Goal: Task Accomplishment & Management: Manage account settings

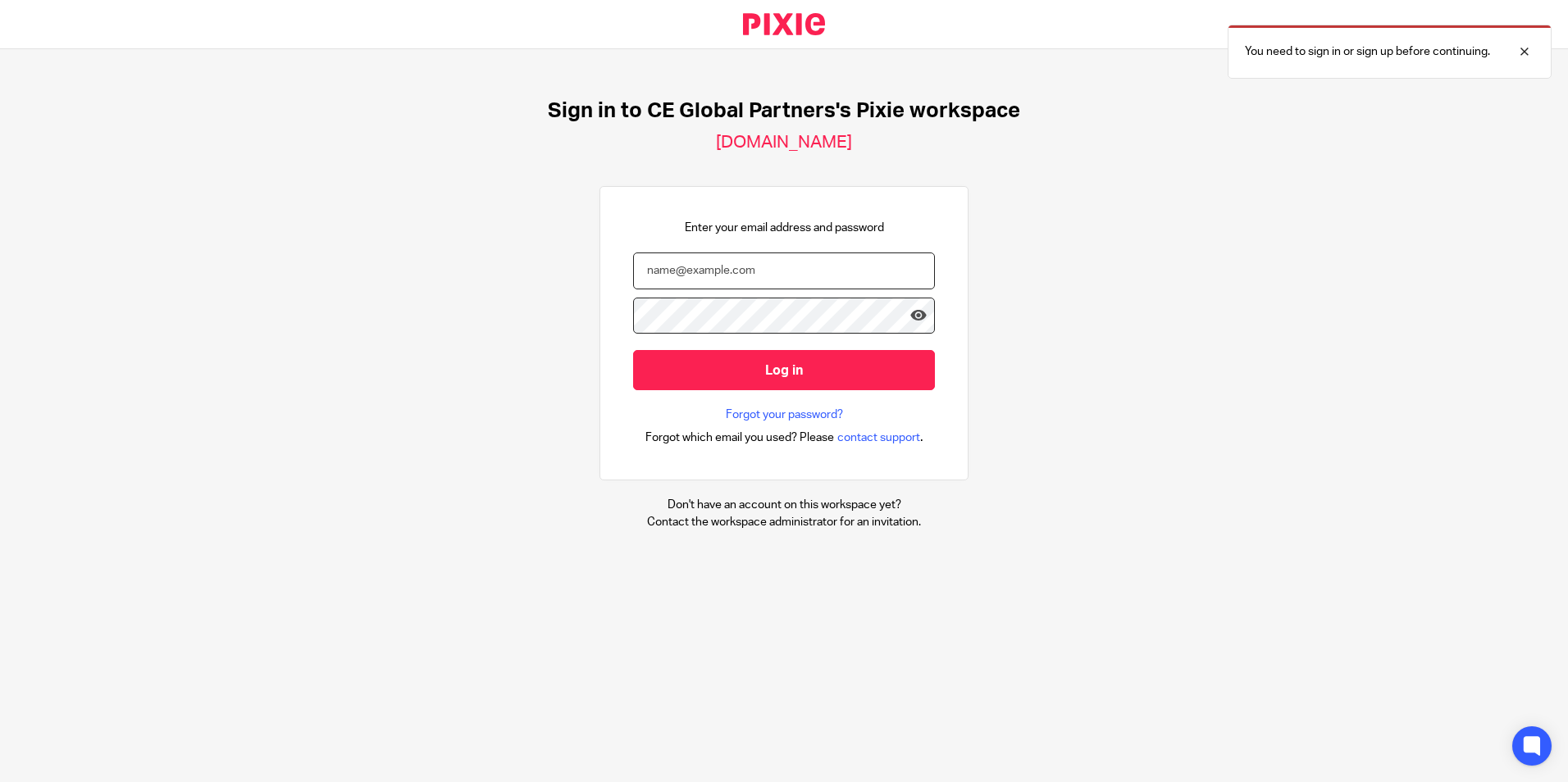
drag, startPoint x: 753, startPoint y: 265, endPoint x: 617, endPoint y: 281, distance: 136.9
click at [617, 281] on div "Enter your email address and password Log in Forgot your password? Forgot which…" at bounding box center [784, 334] width 369 height 295
click at [648, 276] on input "email" at bounding box center [783, 271] width 302 height 36
click at [718, 279] on input "email" at bounding box center [783, 271] width 302 height 36
drag, startPoint x: 755, startPoint y: 266, endPoint x: 589, endPoint y: 283, distance: 166.9
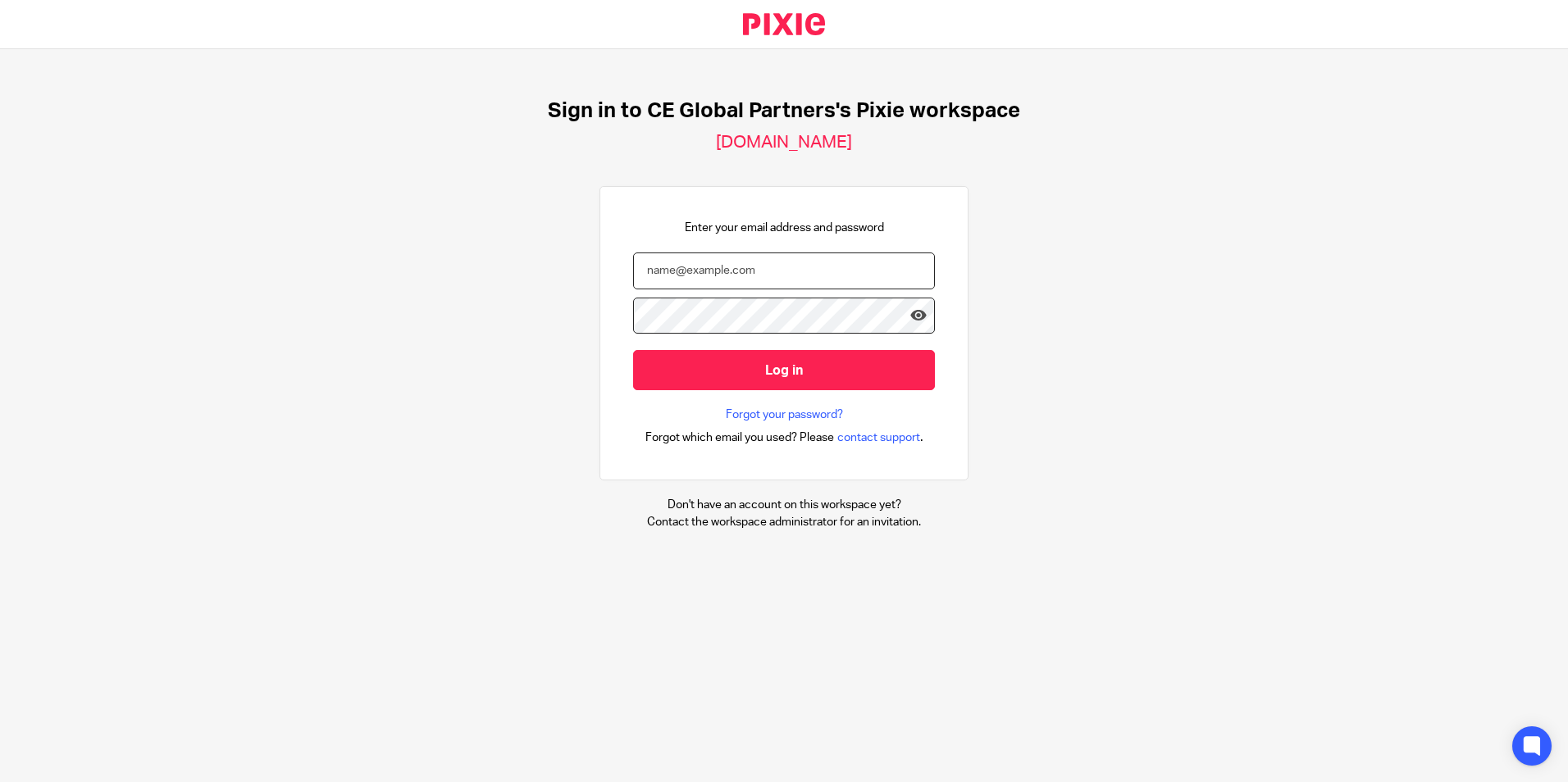
click at [600, 283] on div "Enter your email address and password Log in Forgot your password? Forgot which…" at bounding box center [784, 334] width 369 height 295
drag, startPoint x: 741, startPoint y: 268, endPoint x: 649, endPoint y: 276, distance: 92.3
click at [649, 276] on input "email" at bounding box center [783, 271] width 302 height 36
drag, startPoint x: 636, startPoint y: 270, endPoint x: 732, endPoint y: 270, distance: 96.0
click at [732, 270] on input "email" at bounding box center [783, 271] width 302 height 36
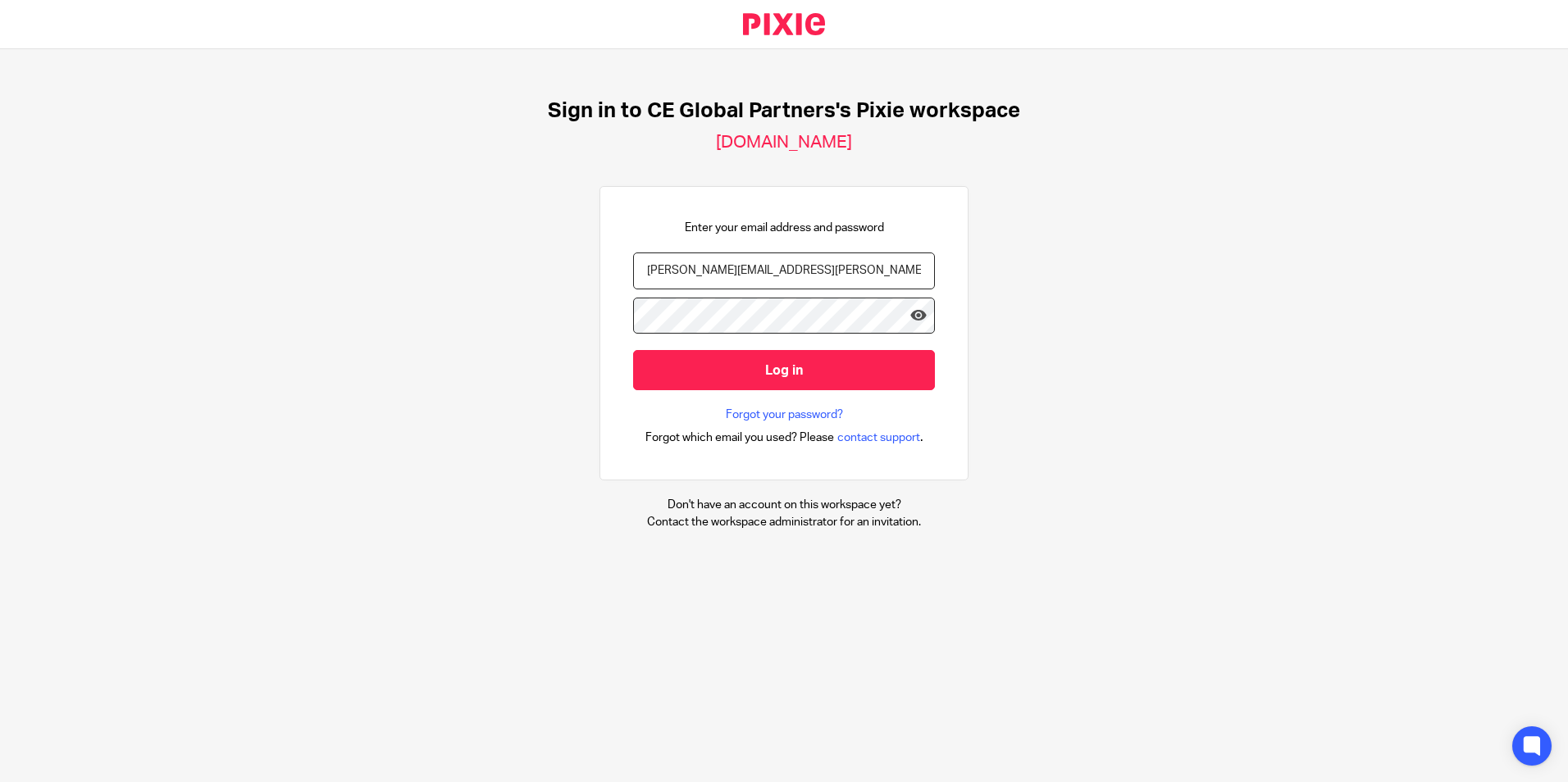
type input "susan.dale@ceglobalpartners.com"
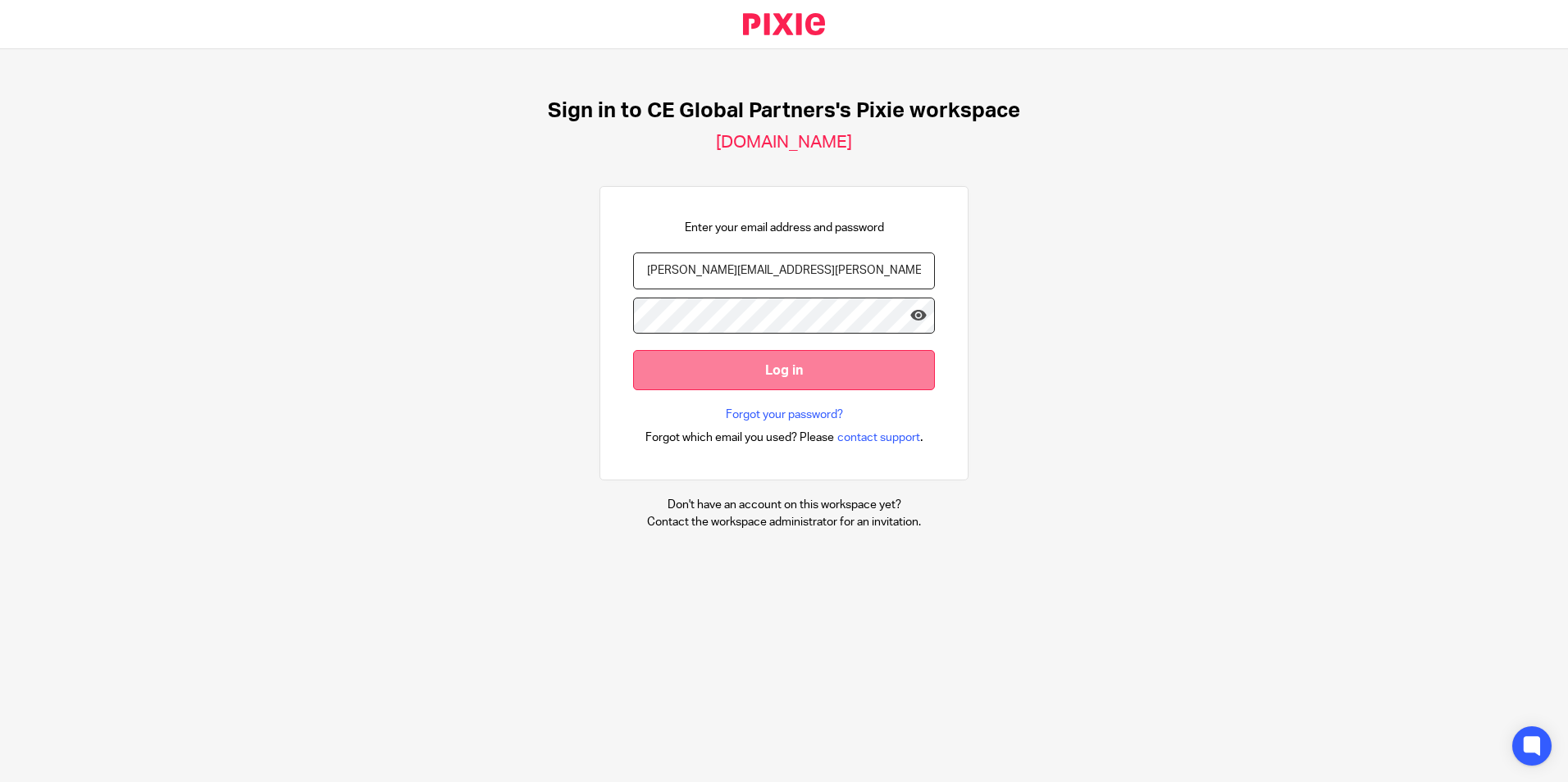
click at [722, 364] on input "Log in" at bounding box center [783, 370] width 302 height 40
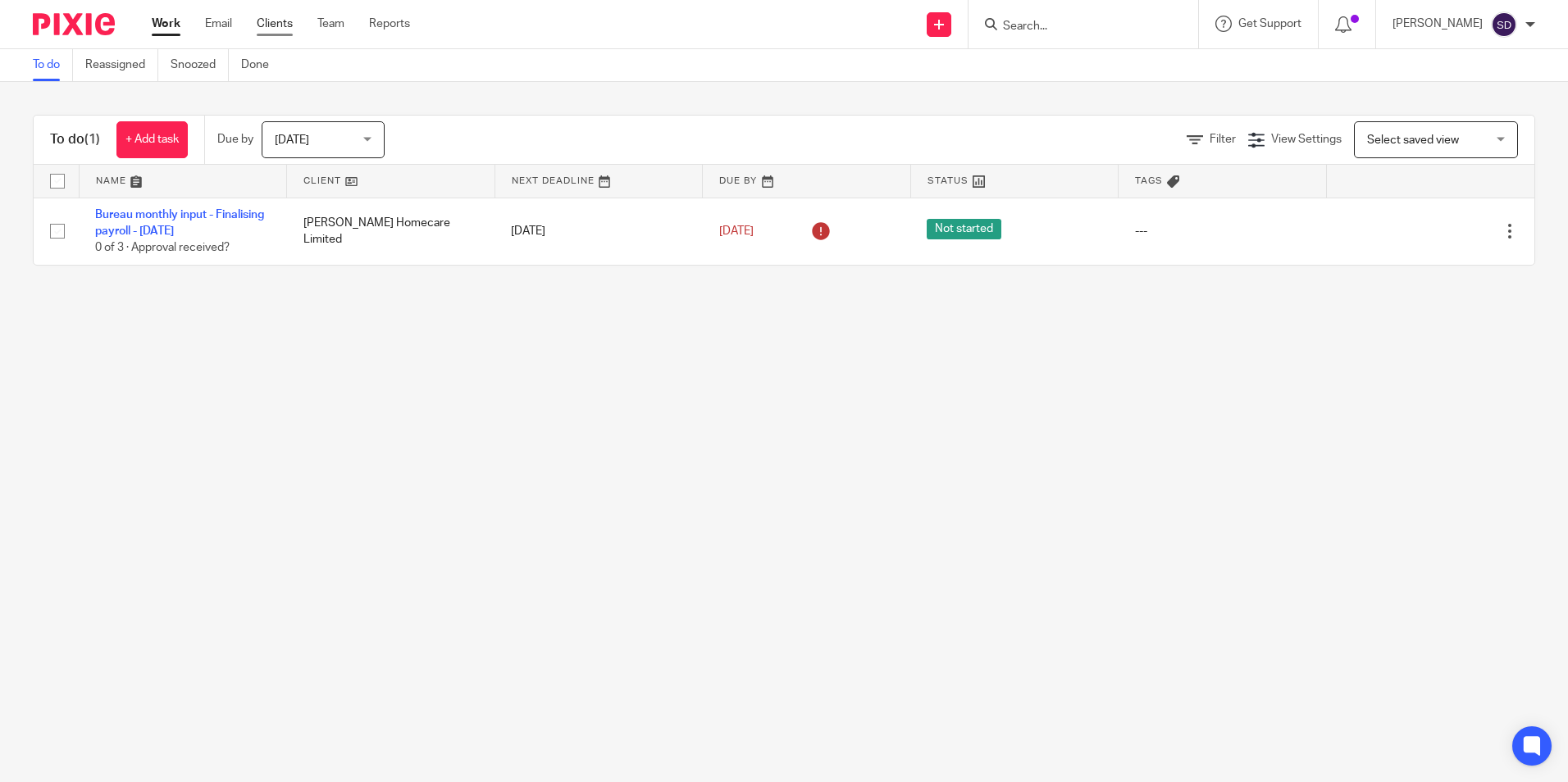
click at [262, 23] on link "Clients" at bounding box center [275, 23] width 37 height 17
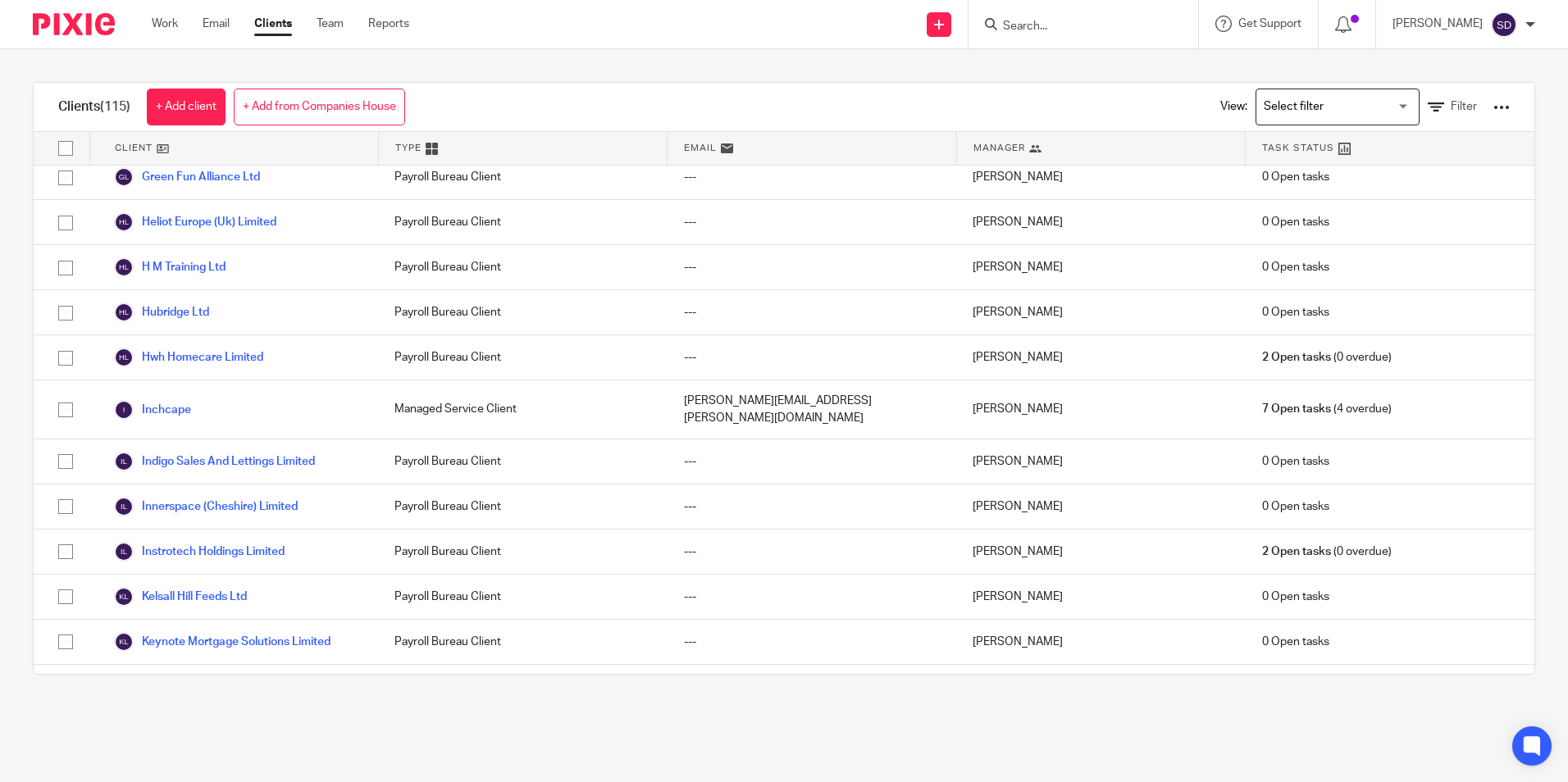
scroll to position [1640, 0]
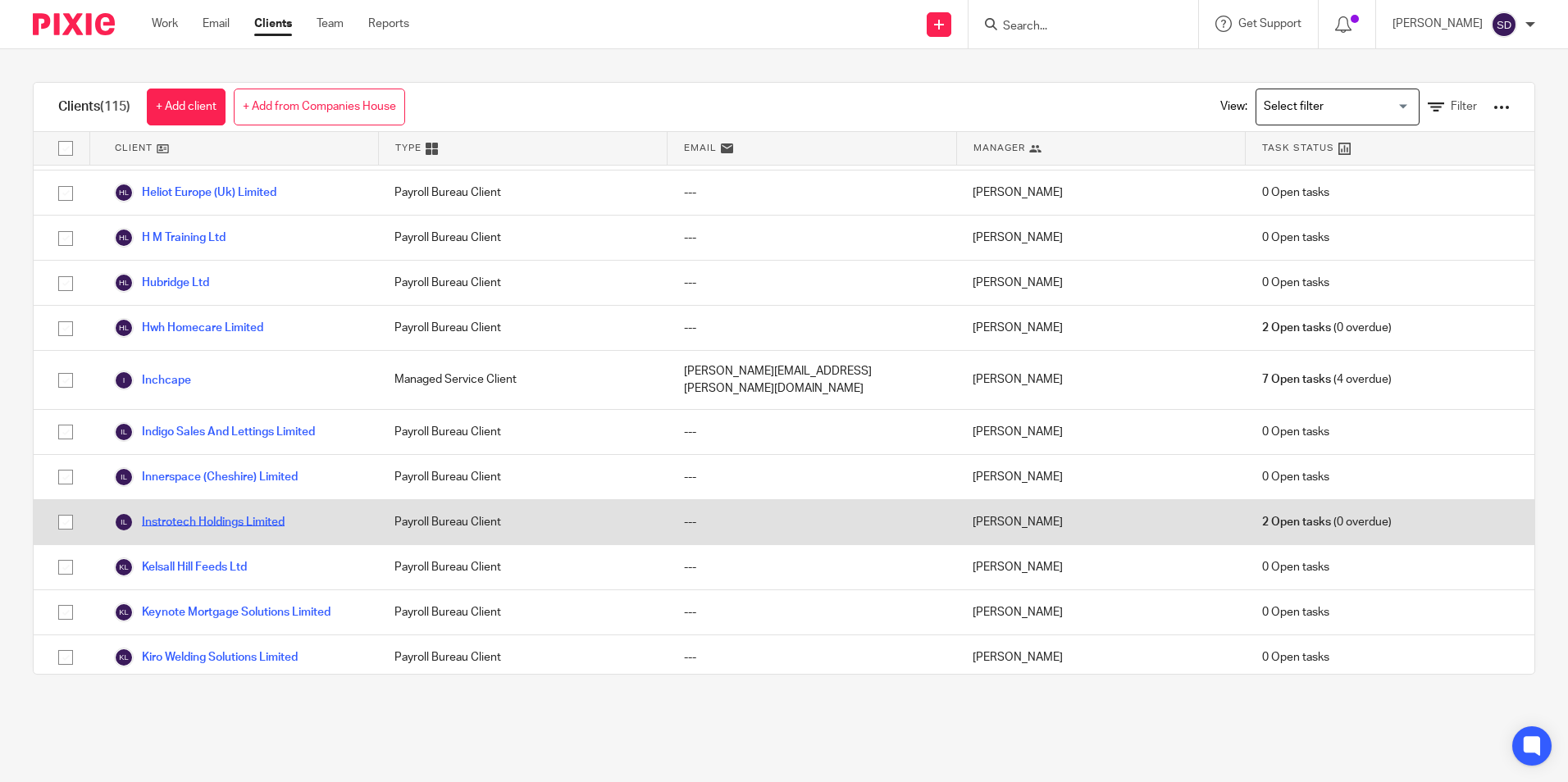
click at [232, 513] on link "Instrotech Holdings Limited" at bounding box center [199, 522] width 170 height 20
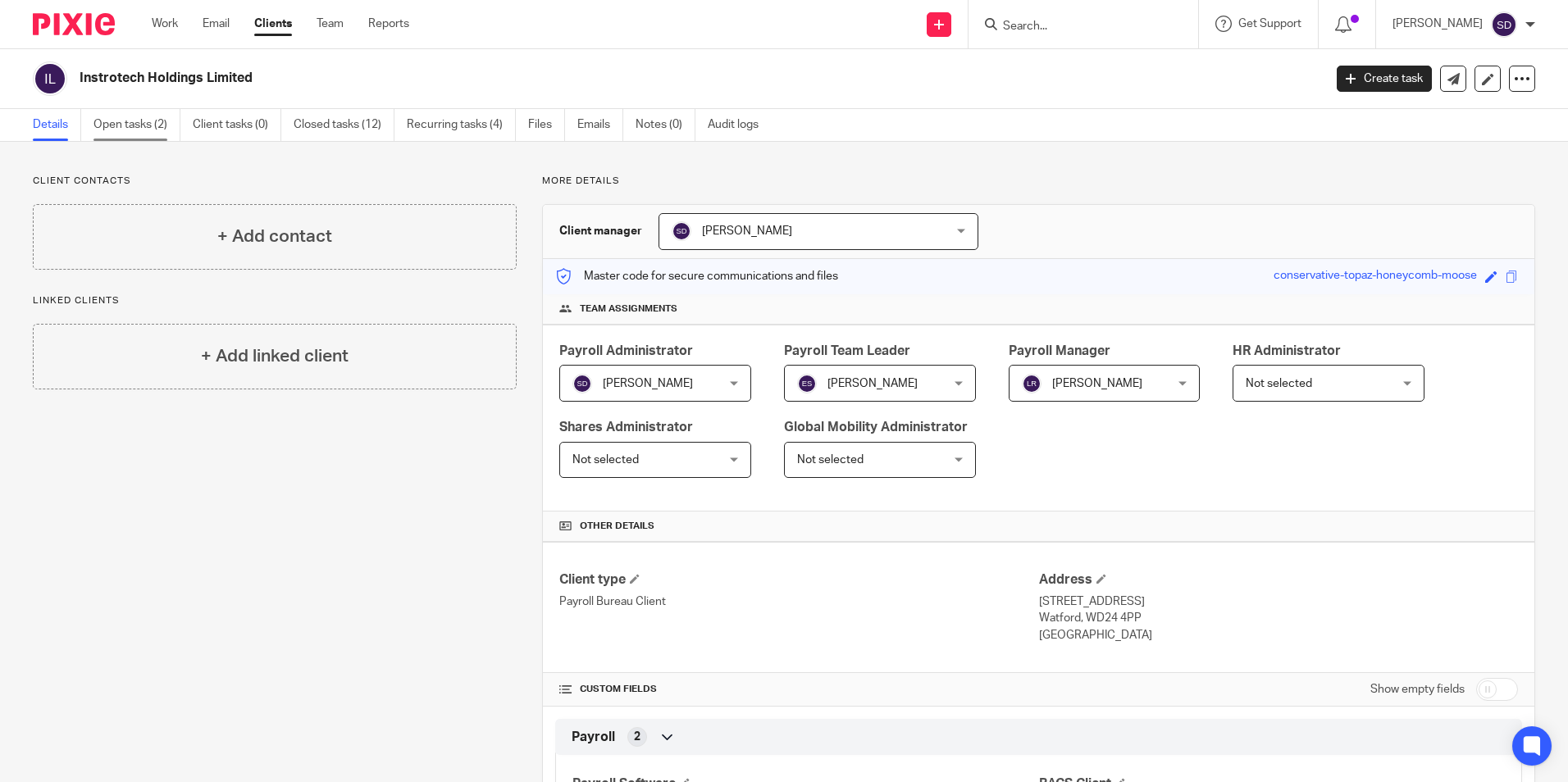
click at [124, 127] on link "Open tasks (2)" at bounding box center [137, 124] width 87 height 32
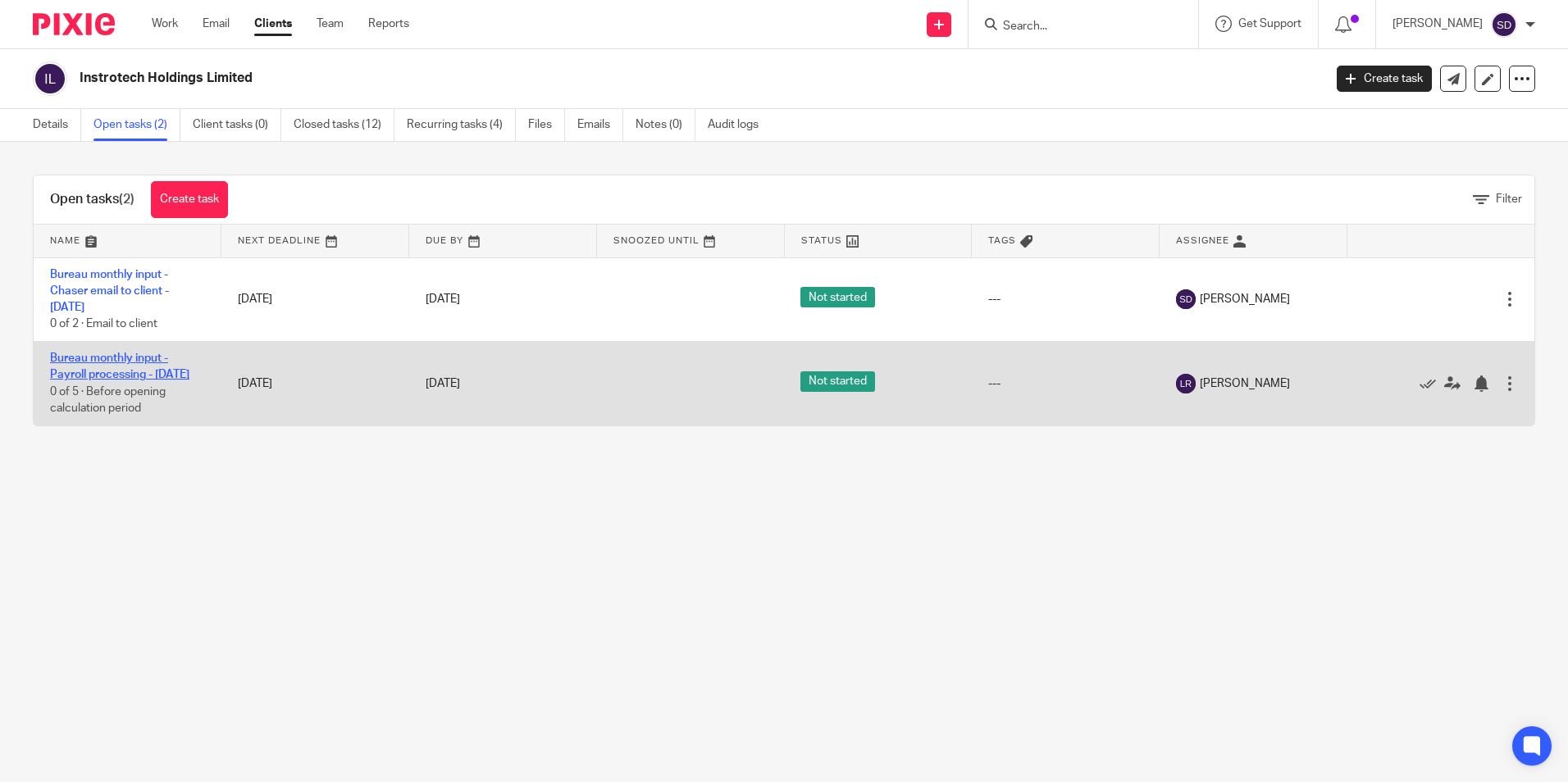
click at [124, 363] on link "Bureau monthly input - Payroll processing - September 2025" at bounding box center [120, 367] width 139 height 28
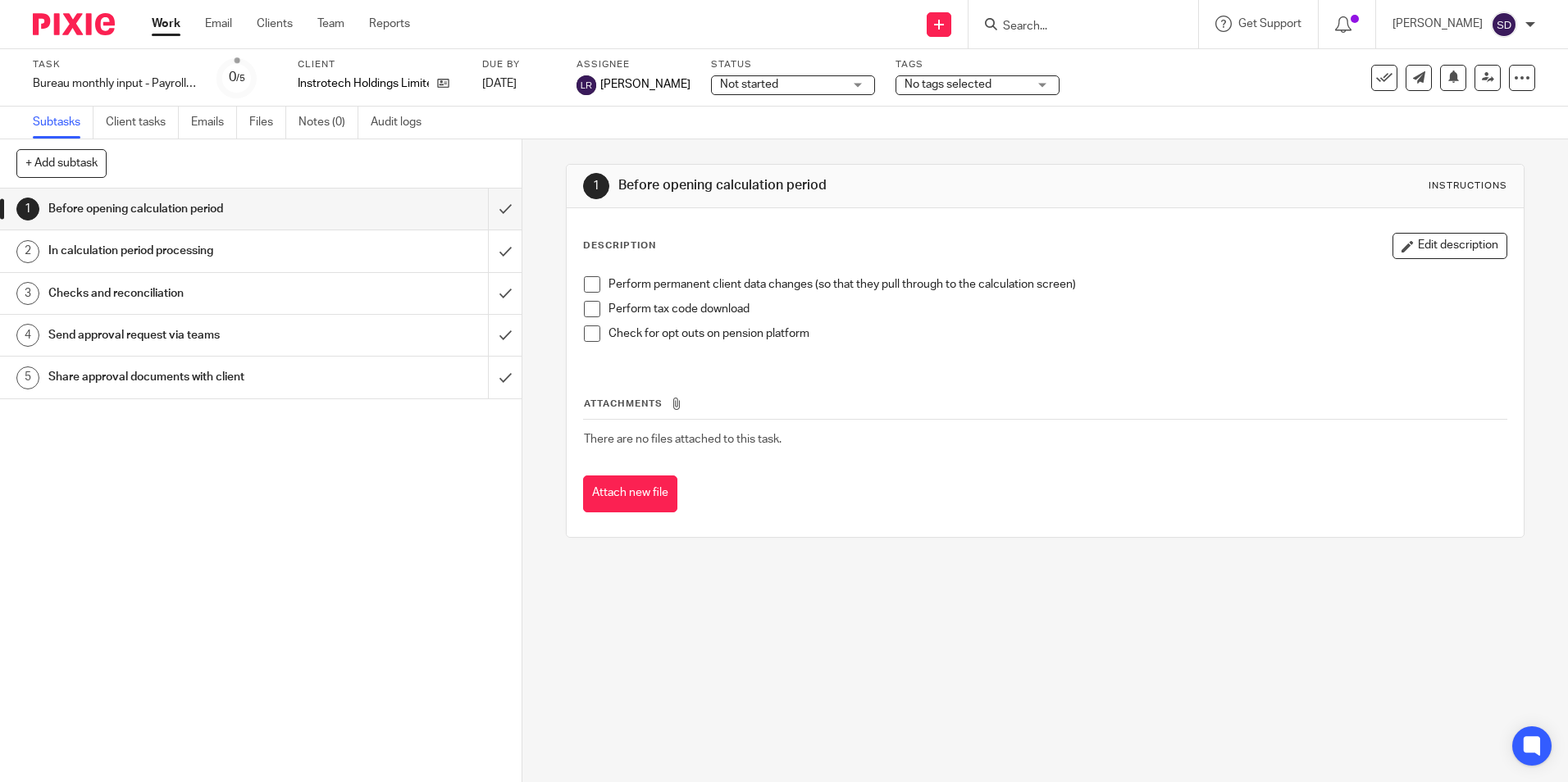
click at [590, 283] on span at bounding box center [592, 284] width 17 height 17
click at [588, 310] on span at bounding box center [592, 308] width 17 height 17
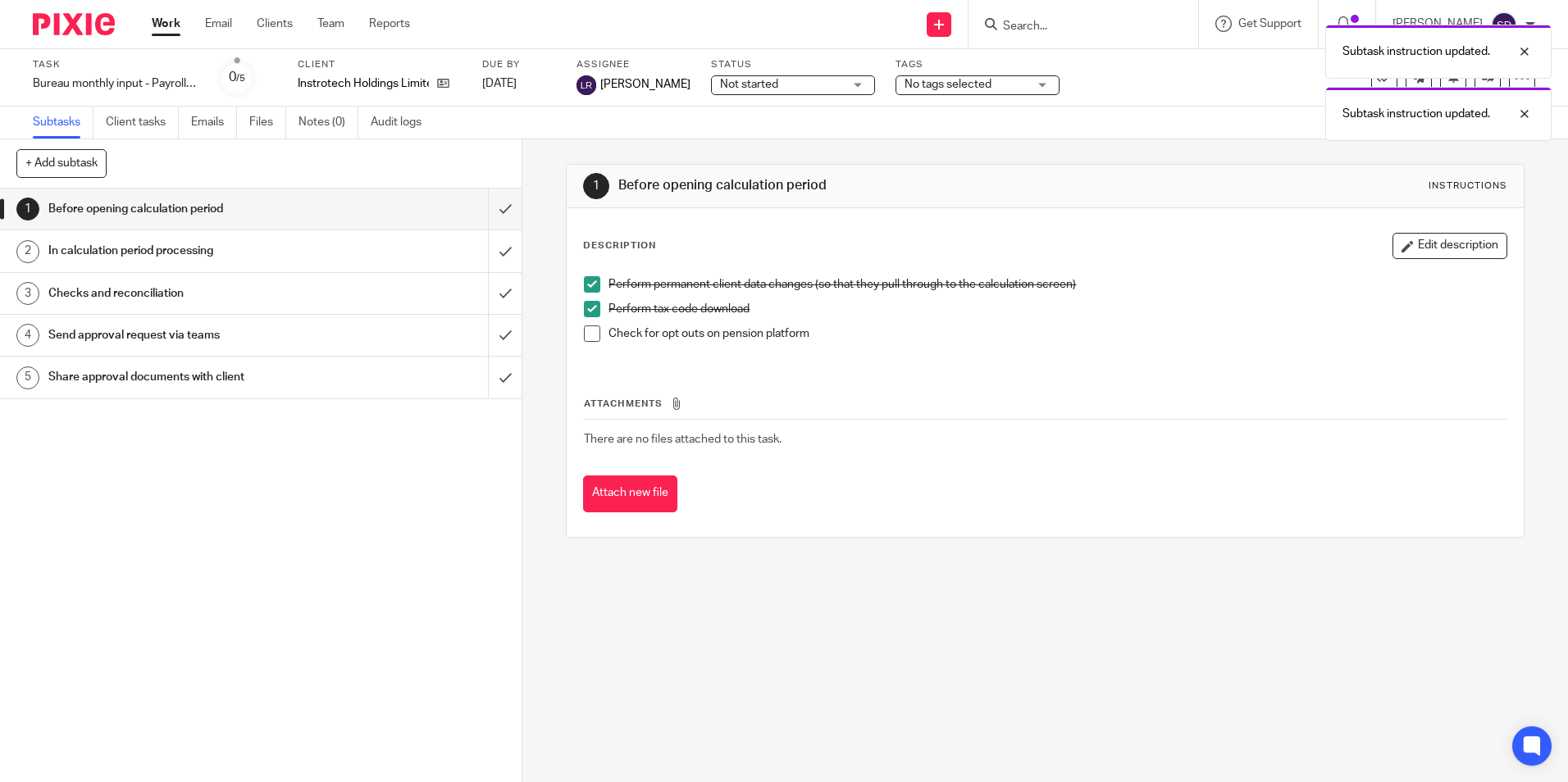
click at [588, 330] on span at bounding box center [592, 334] width 17 height 17
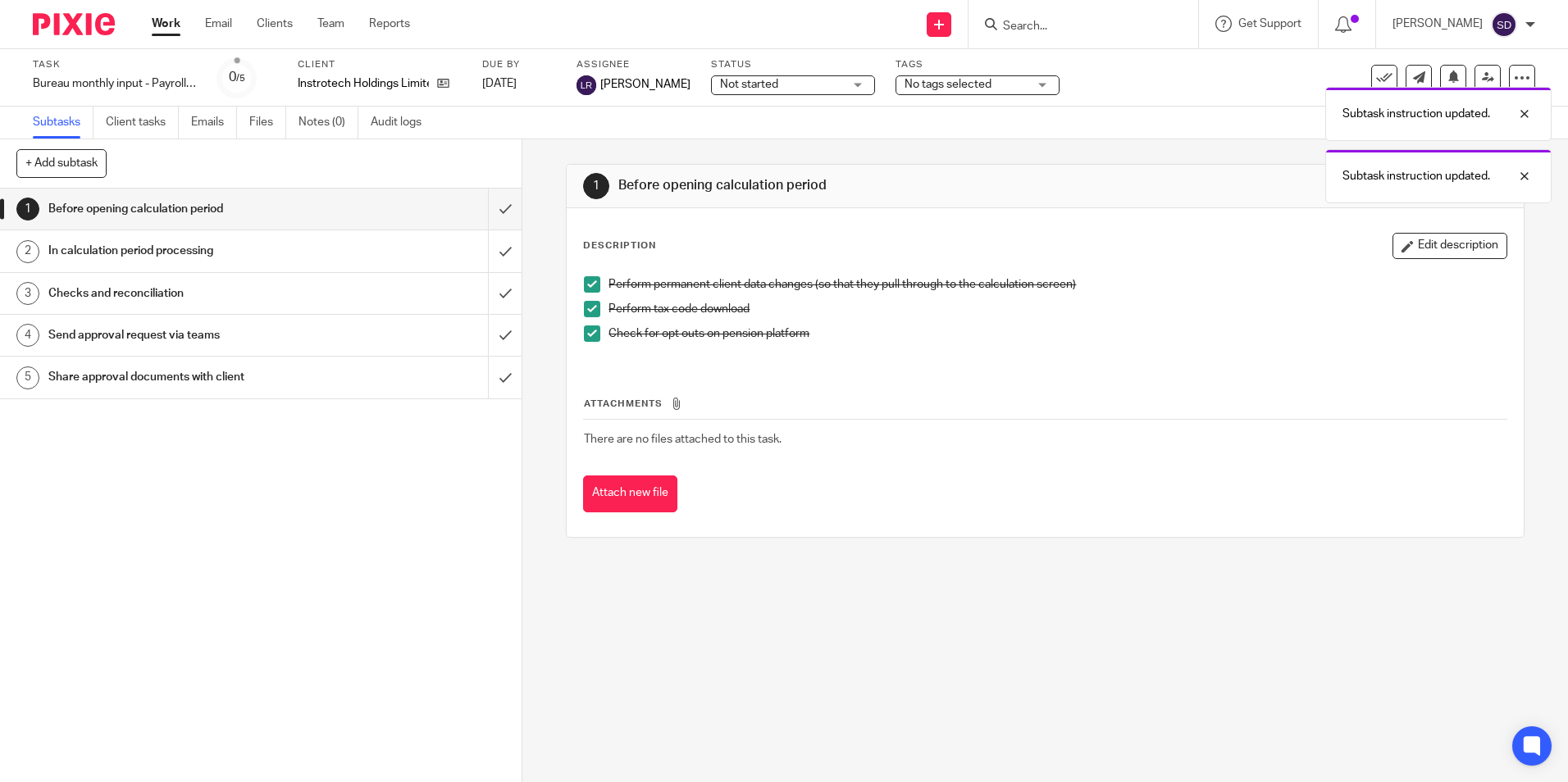
click at [46, 252] on link "2 In calculation period processing" at bounding box center [243, 250] width 488 height 41
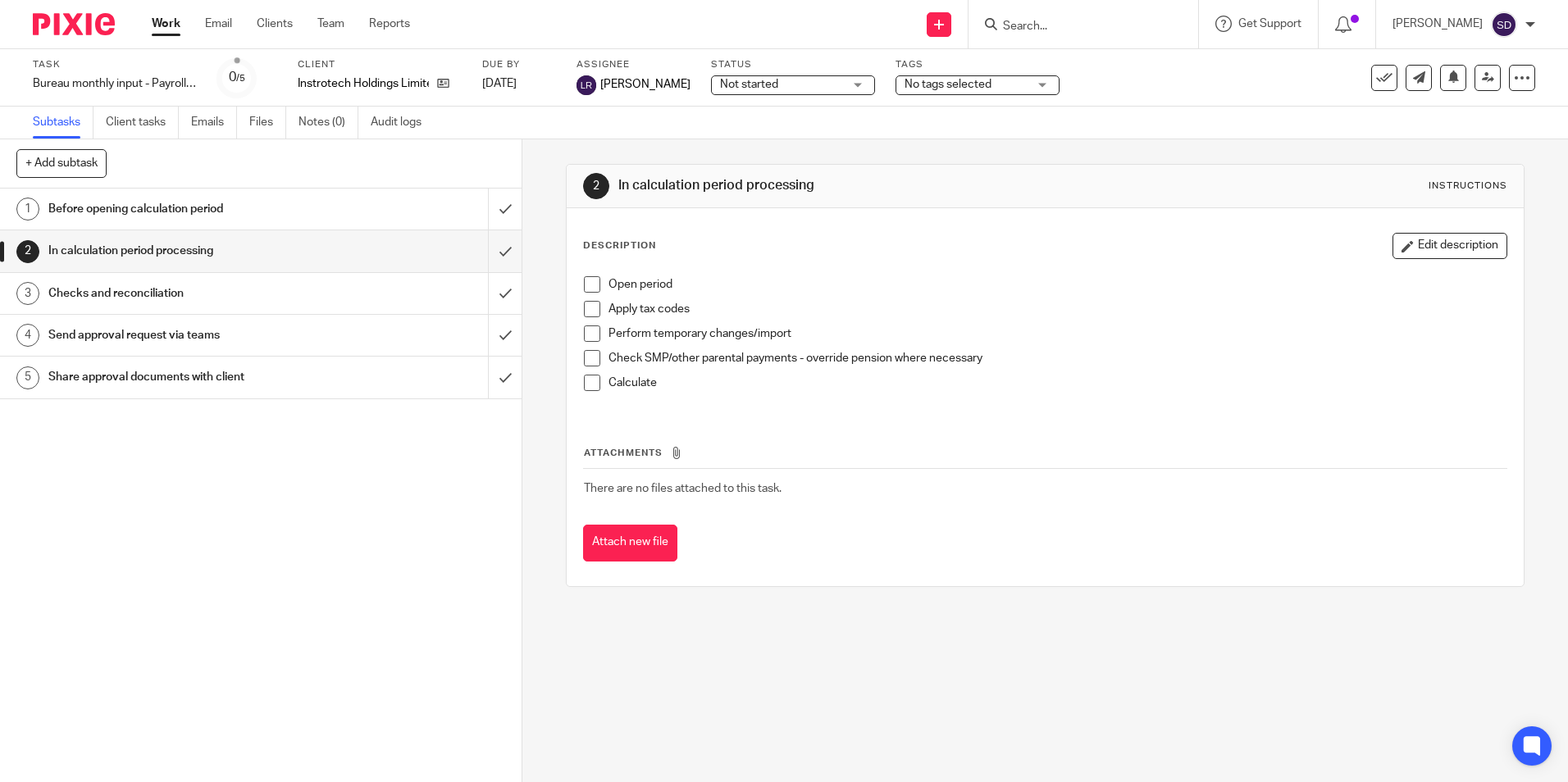
click at [585, 286] on span at bounding box center [592, 284] width 17 height 17
click at [585, 305] on span at bounding box center [592, 308] width 17 height 17
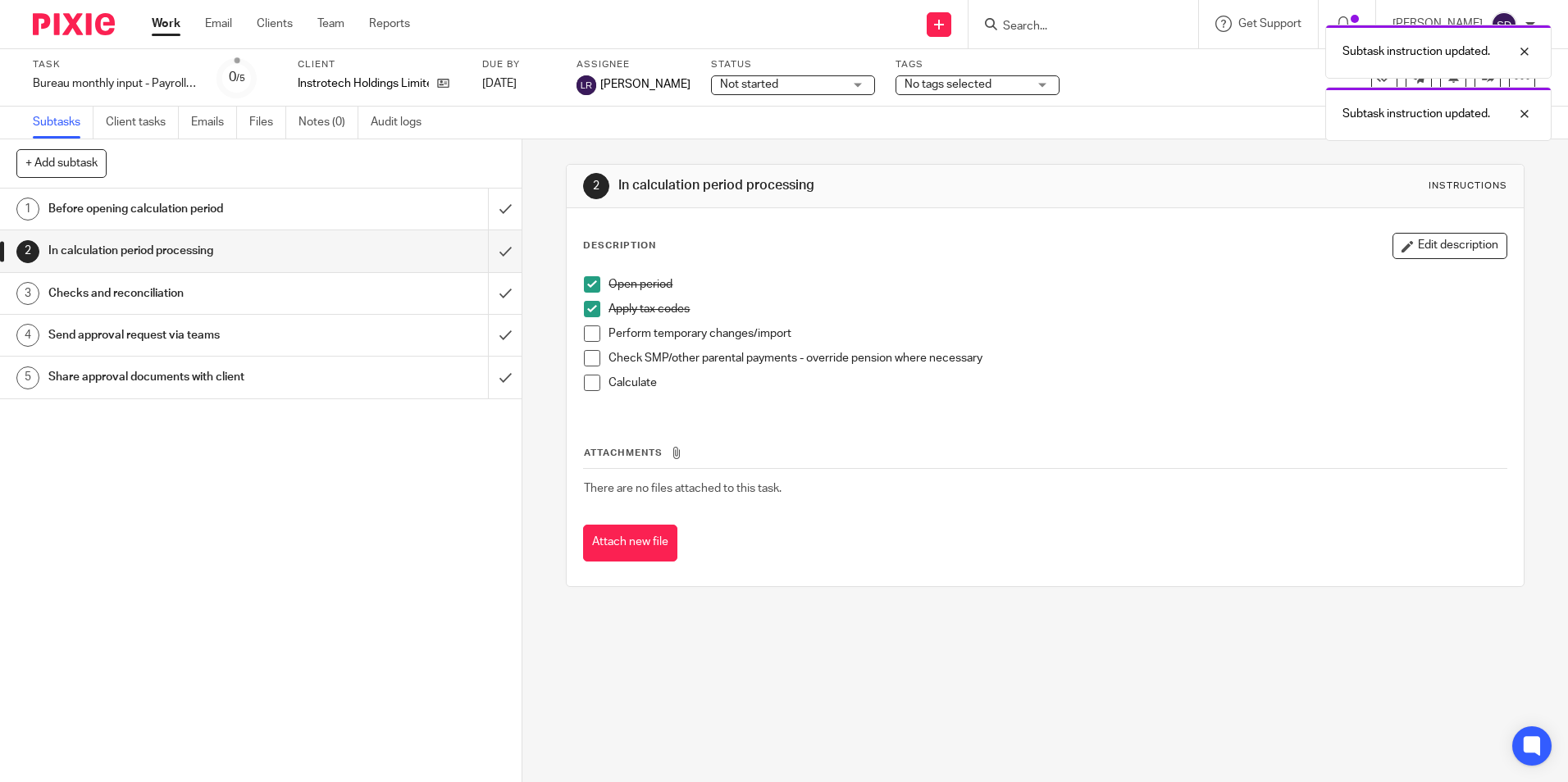
click at [586, 335] on span at bounding box center [592, 334] width 17 height 17
click at [589, 355] on span at bounding box center [592, 358] width 17 height 17
click at [588, 379] on span at bounding box center [592, 382] width 17 height 17
click at [79, 297] on h1 "Checks and reconciliation" at bounding box center [189, 294] width 282 height 24
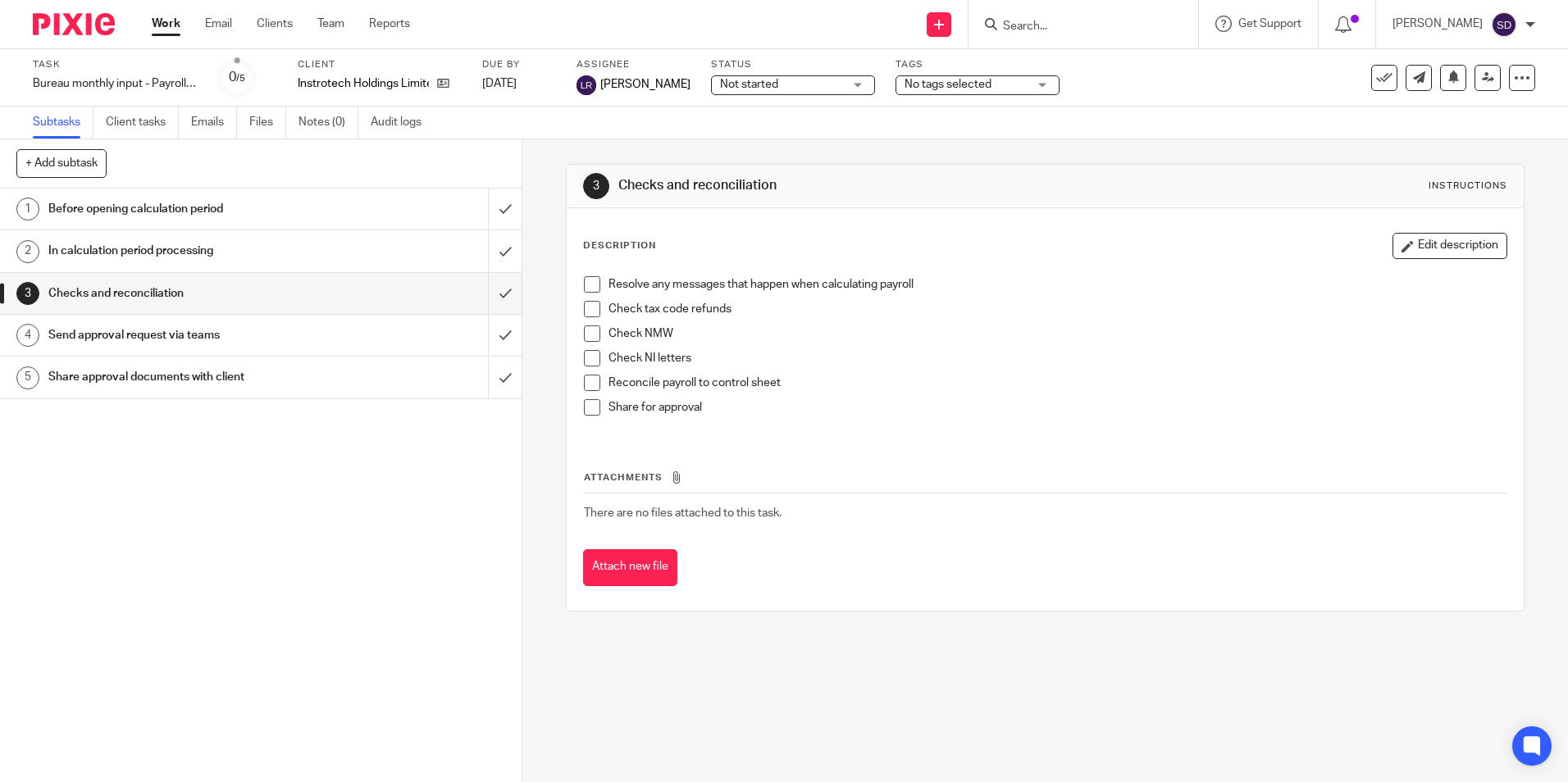
click at [586, 285] on span at bounding box center [592, 284] width 17 height 17
